Goal: Check status: Check status

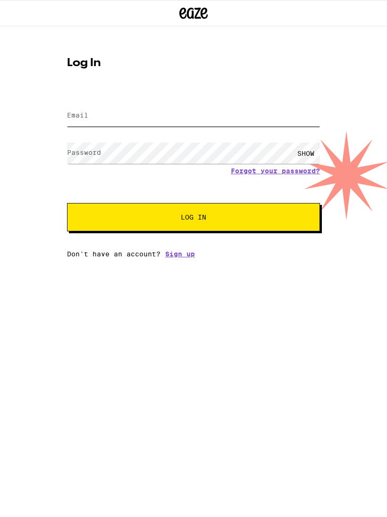
type input "[EMAIL_ADDRESS][DOMAIN_NAME]"
click at [193, 218] on button "Log In" at bounding box center [193, 217] width 253 height 28
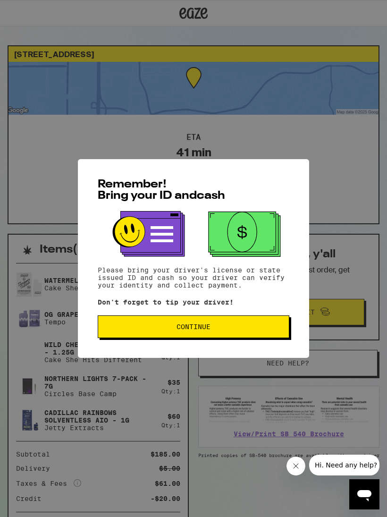
click at [278, 322] on button "Continue" at bounding box center [194, 326] width 192 height 23
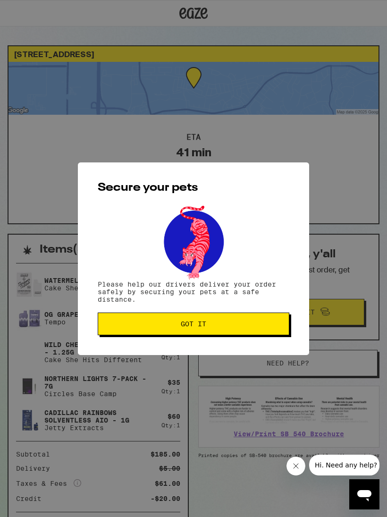
click at [281, 321] on button "Got it" at bounding box center [194, 323] width 192 height 23
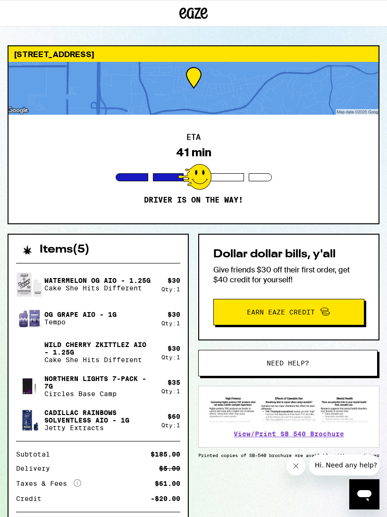
click at [52, 419] on p "Cadillac Rainbows Solventless AIO - 1g" at bounding box center [98, 416] width 109 height 15
click at [362, 150] on div "ETA 41 min Driver is on the way!" at bounding box center [193, 169] width 370 height 109
